Goal: Task Accomplishment & Management: Use online tool/utility

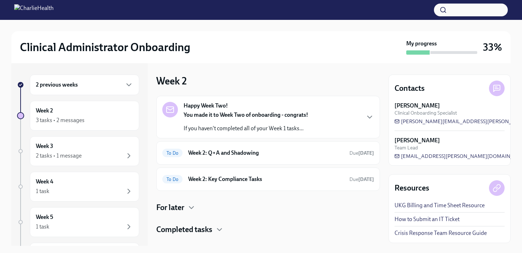
scroll to position [6, 0]
click at [252, 149] on h6 "Week 2: Q+A and Shadowing" at bounding box center [266, 153] width 156 height 8
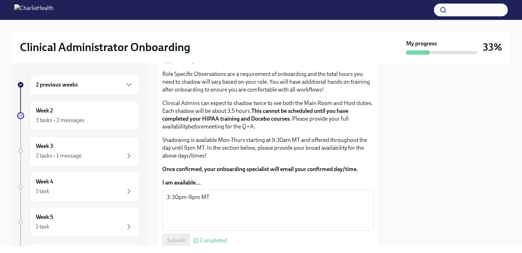
scroll to position [282, 0]
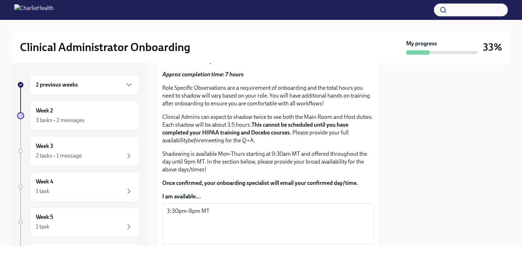
click at [219, 44] on button "I have attended my Q+A!" at bounding box center [197, 37] width 71 height 14
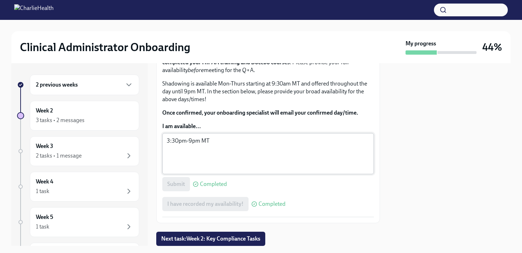
scroll to position [497, 0]
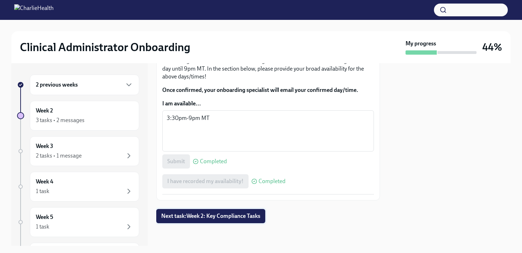
click at [244, 213] on span "Next task : Week 2: Key Compliance Tasks" at bounding box center [210, 216] width 99 height 7
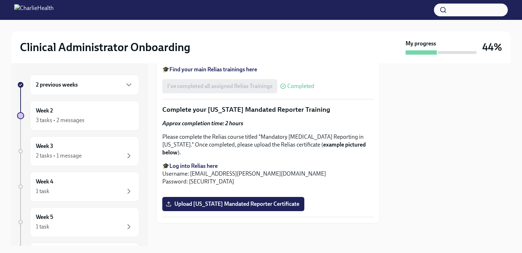
scroll to position [771, 0]
